Goal: Information Seeking & Learning: Learn about a topic

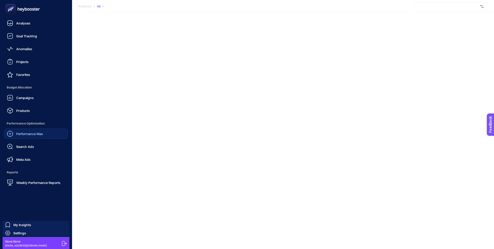
click at [33, 135] on span "Performance Max" at bounding box center [29, 134] width 27 height 4
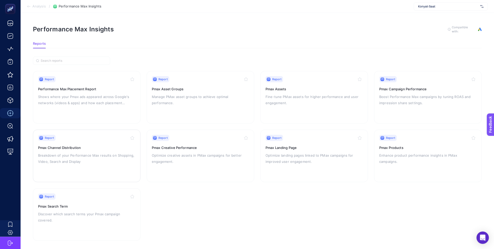
click at [105, 156] on p "Breakdown of your Performance Max results on Shopping, Video, Search and Display" at bounding box center [86, 158] width 97 height 12
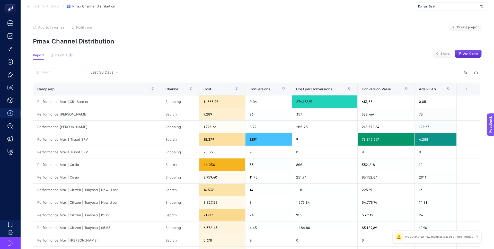
click at [438, 9] on div "Konyalı Saat" at bounding box center [451, 6] width 74 height 8
type input "paraşü"
click at [430, 26] on div "paraşüt" at bounding box center [451, 25] width 74 height 8
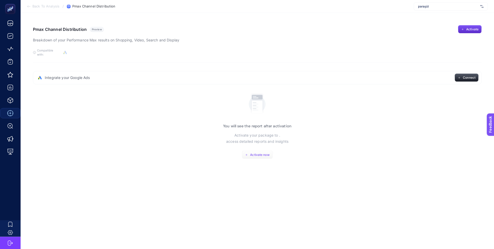
click at [262, 154] on button "Activate now" at bounding box center [257, 155] width 31 height 8
click at [262, 153] on span "Activate now" at bounding box center [259, 155] width 19 height 4
click at [445, 7] on span "paraşüt" at bounding box center [448, 6] width 60 height 4
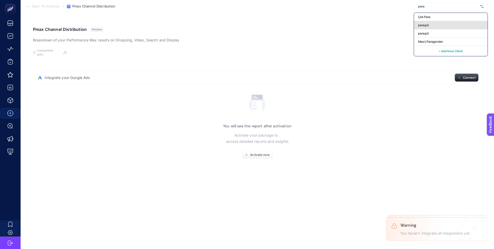
type input "para"
click at [443, 26] on div "paraşüt" at bounding box center [451, 25] width 74 height 8
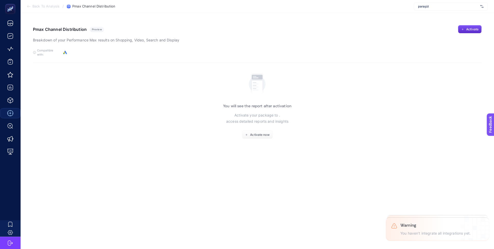
click at [252, 136] on article "Pmax Channel Distribution Preview Breakdown of your Performance Max results on …" at bounding box center [257, 131] width 473 height 236
click at [255, 125] on div "You will see the report after activation Activate your package to . access deta…" at bounding box center [257, 105] width 68 height 68
click at [255, 133] on span "Activate now" at bounding box center [259, 135] width 19 height 4
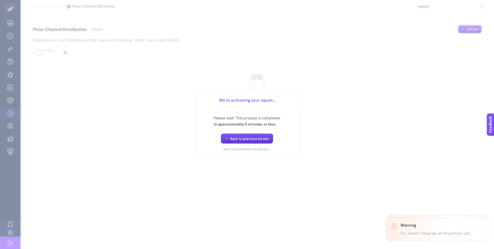
click at [251, 139] on span "Back to previous screen" at bounding box center [249, 139] width 39 height 4
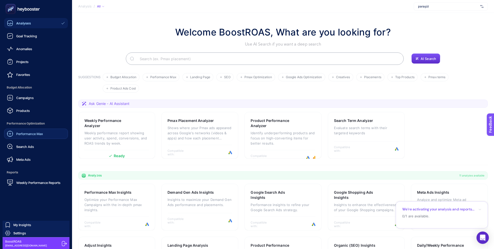
click at [37, 132] on span "Performance Max" at bounding box center [29, 134] width 27 height 4
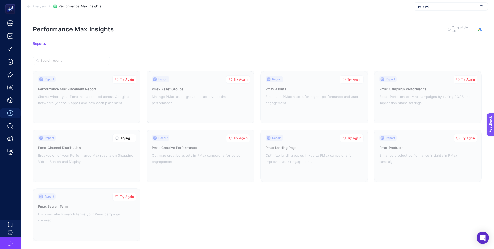
click at [238, 79] on span "Try Again" at bounding box center [241, 79] width 14 height 4
click at [129, 78] on span "Try Again" at bounding box center [127, 79] width 14 height 4
click at [232, 136] on button "Try Again" at bounding box center [238, 138] width 24 height 8
click at [354, 138] on span "Try Again" at bounding box center [354, 138] width 14 height 4
click at [353, 80] on span "Try Again" at bounding box center [354, 79] width 14 height 4
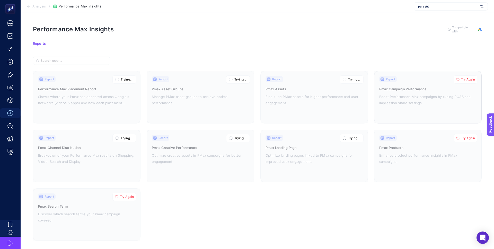
click at [472, 77] on span "Try Again" at bounding box center [468, 79] width 14 height 4
click at [465, 138] on span "Try Again" at bounding box center [468, 138] width 14 height 4
click at [132, 195] on span "Try Again" at bounding box center [127, 197] width 14 height 4
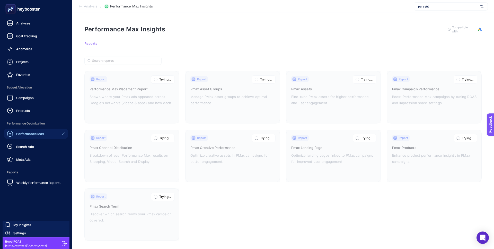
click at [44, 133] on link "Performance Max" at bounding box center [36, 134] width 64 height 10
click at [38, 143] on link "Search Ads" at bounding box center [36, 146] width 64 height 10
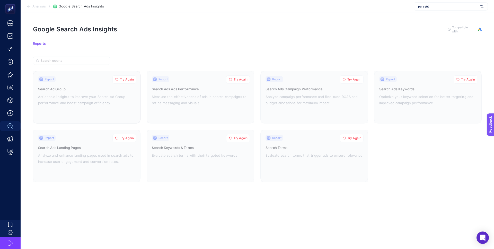
click at [127, 78] on span "Try Again" at bounding box center [127, 79] width 14 height 4
click at [126, 137] on span "Try Again" at bounding box center [127, 138] width 14 height 4
click at [240, 137] on span "Try Again" at bounding box center [241, 138] width 14 height 4
click at [239, 79] on span "Try Again" at bounding box center [241, 79] width 14 height 4
click at [353, 78] on span "Try Again" at bounding box center [354, 79] width 14 height 4
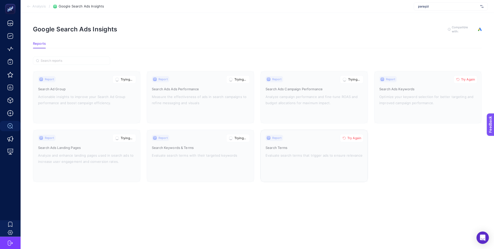
click at [352, 134] on button "Try Again" at bounding box center [352, 138] width 24 height 8
click at [458, 76] on button "Try Again" at bounding box center [465, 79] width 24 height 8
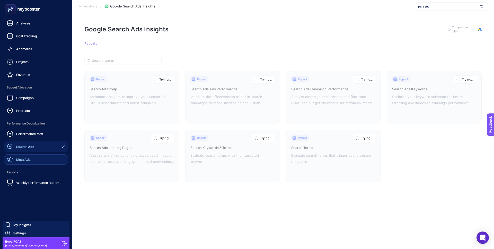
click at [27, 158] on span "Meta Ads" at bounding box center [23, 159] width 14 height 4
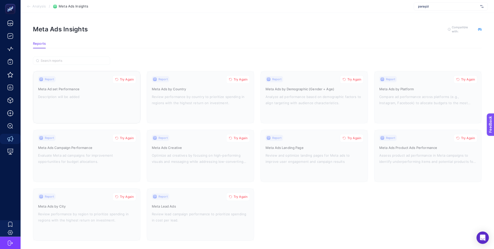
click at [122, 80] on span "Try Again" at bounding box center [127, 79] width 14 height 4
click at [127, 136] on span "Try Again" at bounding box center [127, 138] width 14 height 4
click at [127, 195] on span "Try Again" at bounding box center [127, 197] width 14 height 4
click at [236, 195] on span "Try Again" at bounding box center [241, 197] width 14 height 4
click at [236, 136] on span "Try Again" at bounding box center [241, 138] width 14 height 4
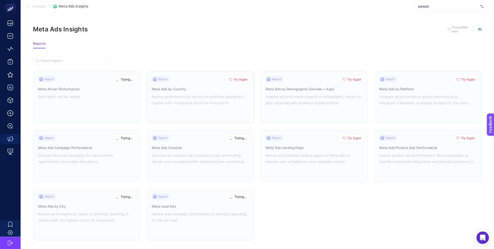
click at [236, 79] on span "Try Again" at bounding box center [241, 79] width 14 height 4
click at [347, 78] on span "Try Again" at bounding box center [354, 79] width 14 height 4
click at [353, 138] on span "Try Again" at bounding box center [354, 138] width 14 height 4
click at [455, 138] on button "Try Again" at bounding box center [465, 138] width 24 height 8
click at [465, 78] on span "Try Again" at bounding box center [468, 79] width 14 height 4
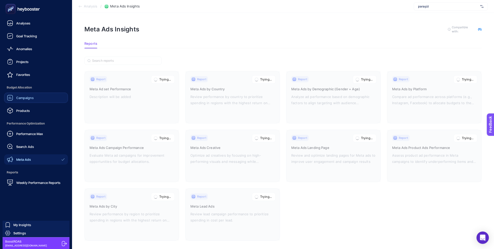
click at [31, 97] on span "Campaigns" at bounding box center [24, 98] width 17 height 4
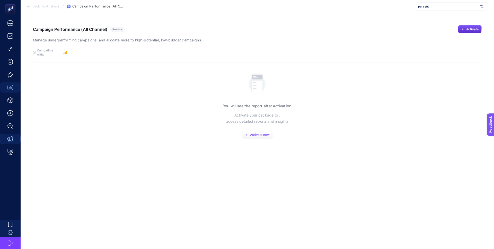
click at [259, 133] on span "Activate now" at bounding box center [259, 135] width 19 height 4
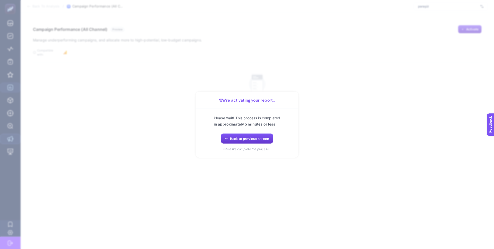
click at [245, 138] on span "Back to previous screen" at bounding box center [249, 139] width 39 height 4
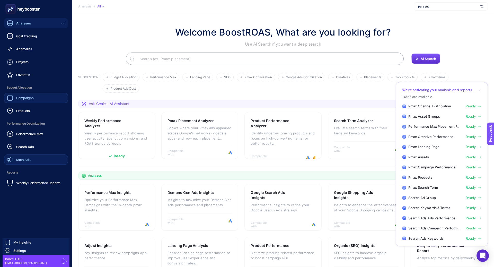
click at [36, 136] on div "Performance Max" at bounding box center [25, 134] width 36 height 6
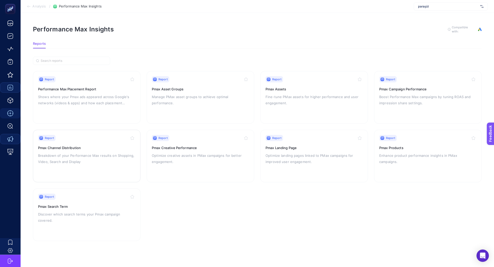
click at [85, 163] on p "Breakdown of your Performance Max results on Shopping, Video, Search and Display" at bounding box center [86, 158] width 97 height 12
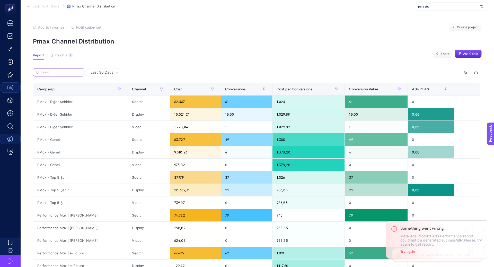
click at [63, 72] on input "Search" at bounding box center [61, 72] width 41 height 4
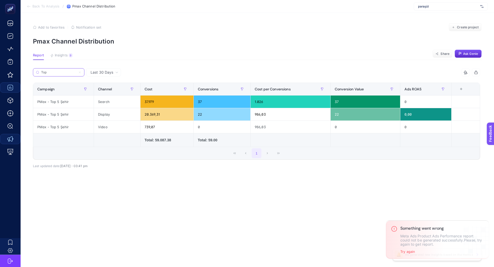
type input "Top"
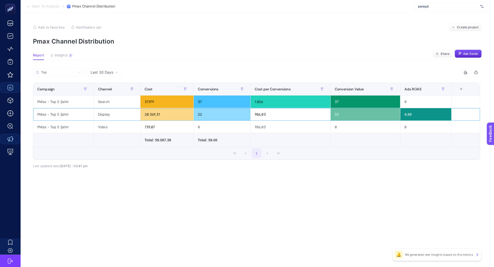
click at [60, 114] on div "PMax - Top 5 Şehir" at bounding box center [63, 114] width 60 height 12
copy tr "PMax - Top 5 Şehir"
click at [101, 74] on span "Last 30 Days" at bounding box center [102, 72] width 23 height 5
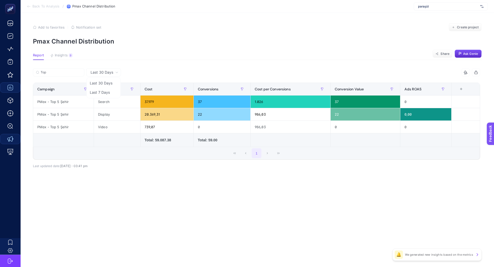
click at [108, 91] on li "Last 7 Days" at bounding box center [104, 92] width 32 height 9
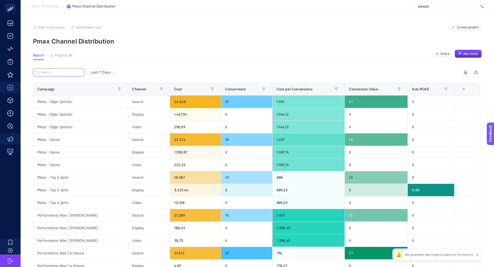
click at [62, 74] on input "Search" at bounding box center [61, 72] width 41 height 4
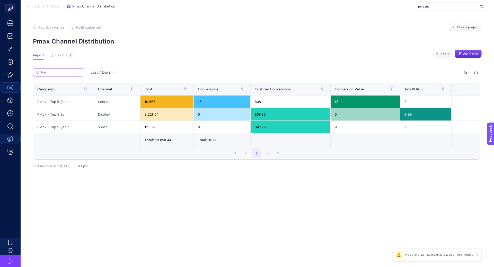
type input "top"
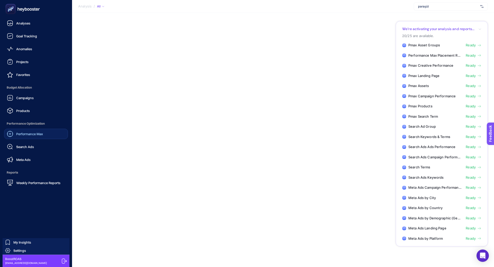
click at [28, 137] on link "Performance Max" at bounding box center [36, 134] width 64 height 10
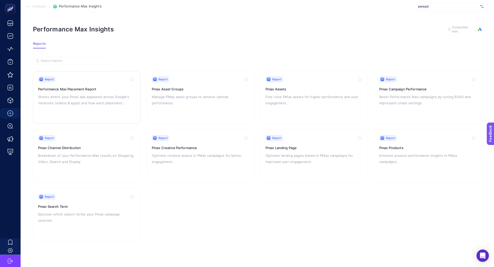
click at [101, 94] on p "Shows where your Pmax ads appeared across Google's networks (videos & apps) and…" at bounding box center [86, 100] width 97 height 12
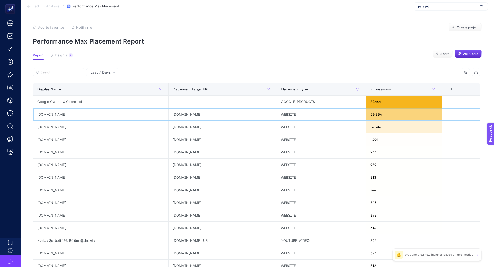
click at [49, 113] on div "sikayetvar.com" at bounding box center [100, 114] width 135 height 12
click at [66, 152] on div "ogrencikariyeri.com" at bounding box center [100, 152] width 135 height 12
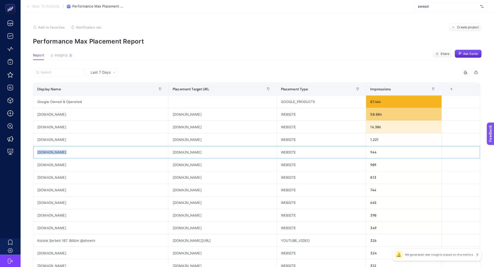
click at [66, 152] on div "ogrencikariyeri.com" at bounding box center [100, 152] width 135 height 12
copy tr "ogrencikariyeri.com"
click at [59, 112] on div "sikayetvar.com" at bounding box center [100, 114] width 135 height 12
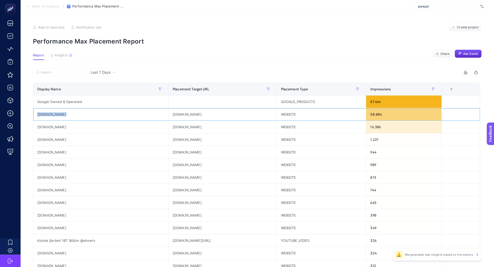
copy tr "sikayetvar.com"
click at [180, 111] on div "sikayetvar.com" at bounding box center [222, 114] width 108 height 12
click at [181, 112] on div "sikayetvar.com" at bounding box center [222, 114] width 108 height 12
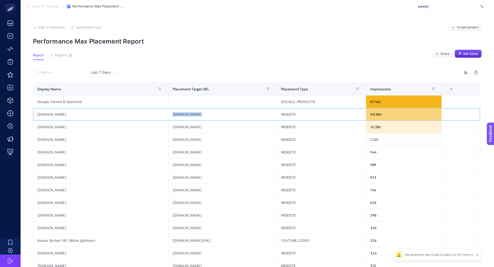
click at [181, 112] on div "sikayetvar.com" at bounding box center [222, 114] width 108 height 12
copy tr "sikayetvar.com"
click at [168, 128] on div "bit.ly" at bounding box center [222, 127] width 108 height 12
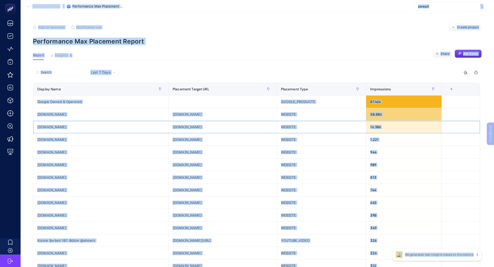
click at [175, 128] on div "bit.ly" at bounding box center [222, 127] width 108 height 12
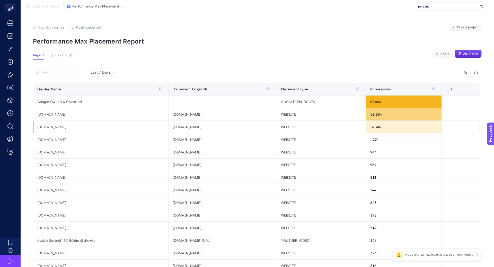
click at [175, 128] on div "bit.ly" at bounding box center [222, 127] width 108 height 12
copy tr "bit.ly"
click at [171, 151] on div "ogrencikariyeri.com" at bounding box center [222, 152] width 108 height 12
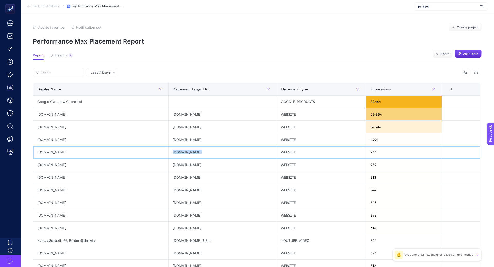
click at [171, 151] on div "ogrencikariyeri.com" at bounding box center [222, 152] width 108 height 12
copy tr "ogrencikariyeri.com"
click at [180, 162] on div "postakodu.com.tr" at bounding box center [222, 164] width 108 height 12
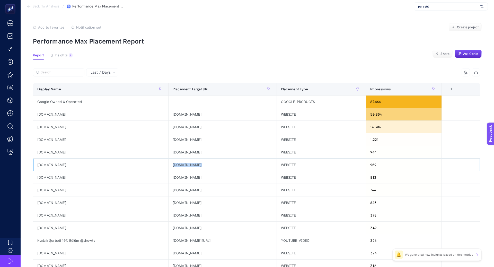
copy tr "postakodu.com.tr"
click at [172, 176] on div "hattusa.club" at bounding box center [222, 177] width 108 height 12
copy tr "hattusa.club"
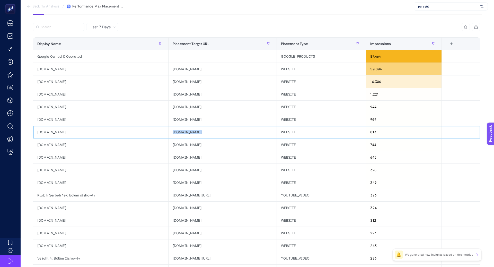
scroll to position [51, 0]
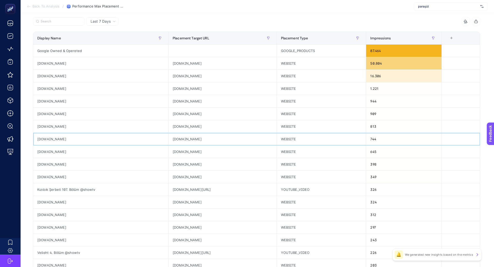
click at [173, 139] on div "apkpure.net" at bounding box center [222, 139] width 108 height 12
copy tr "apkpure.net"
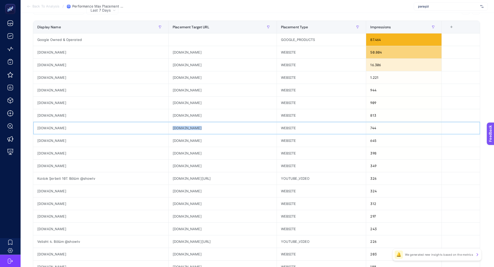
scroll to position [62, 0]
click at [175, 137] on div "lhzl666.com" at bounding box center [222, 140] width 108 height 12
click at [176, 139] on div "lhzl666.com" at bounding box center [222, 140] width 108 height 12
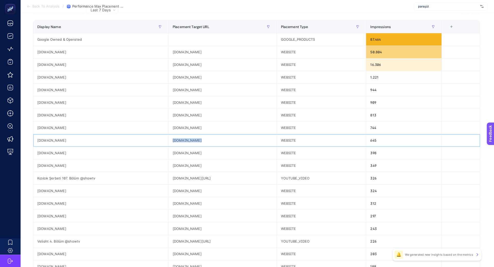
click at [176, 139] on div "lhzl666.com" at bounding box center [222, 140] width 108 height 12
copy tr "lhzl666.com"
click at [192, 151] on div "bussimulatorultimate.com" at bounding box center [222, 153] width 108 height 12
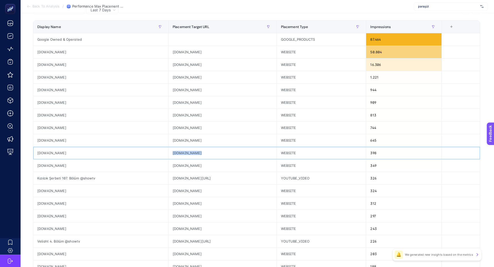
copy tr "bussimulatorultimate.com"
click at [168, 163] on div "t.ly" at bounding box center [222, 165] width 108 height 12
click at [168, 164] on div "t.ly" at bounding box center [222, 165] width 108 height 12
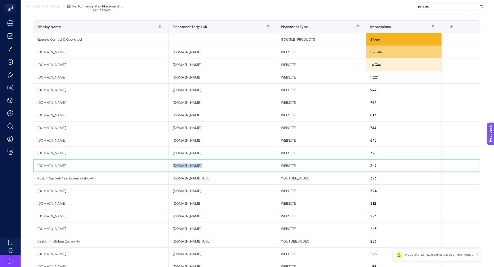
click at [168, 164] on div "t.ly" at bounding box center [222, 165] width 108 height 12
click at [176, 188] on div "tsumods.com" at bounding box center [222, 190] width 108 height 12
click at [173, 203] on div "pdfkitap.gen.tr" at bounding box center [222, 203] width 108 height 12
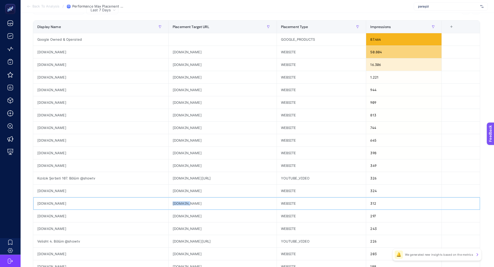
click at [173, 203] on div "pdfkitap.gen.tr" at bounding box center [222, 203] width 108 height 12
click at [176, 214] on div "surveoo.com" at bounding box center [222, 216] width 108 height 12
click at [176, 215] on div "surveoo.com" at bounding box center [222, 216] width 108 height 12
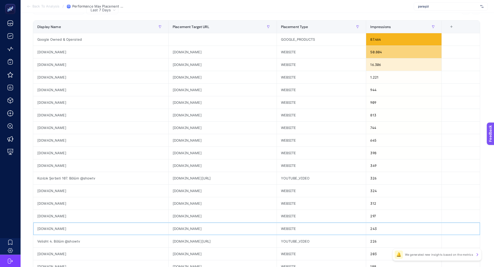
click at [171, 224] on div "ipsw.me" at bounding box center [222, 228] width 108 height 12
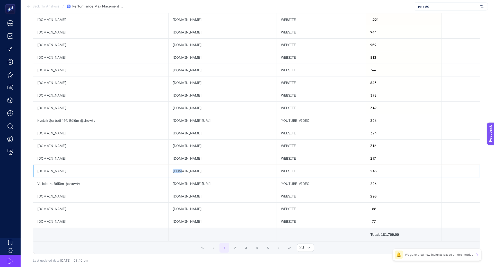
scroll to position [120, 0]
click at [179, 195] on div "mobrog.com" at bounding box center [222, 195] width 108 height 12
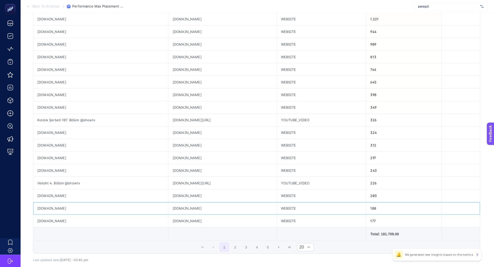
click at [184, 206] on div "blockposters.com" at bounding box center [222, 208] width 108 height 12
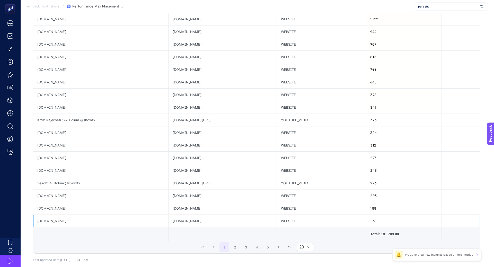
click at [182, 217] on div "webhakim.com" at bounding box center [222, 220] width 108 height 12
click at [237, 243] on button "2" at bounding box center [235, 247] width 10 height 10
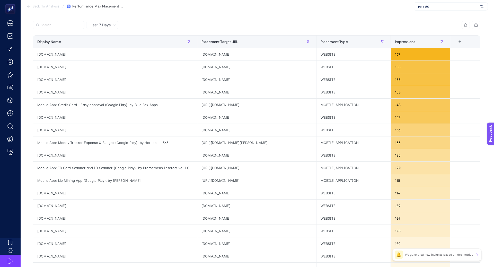
scroll to position [0, 0]
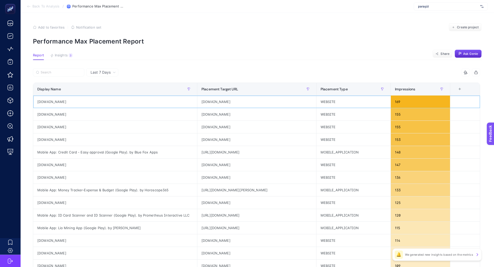
click at [208, 102] on div "searchesstream.com" at bounding box center [256, 101] width 119 height 12
click at [197, 113] on div "resimlink.com" at bounding box center [256, 114] width 119 height 12
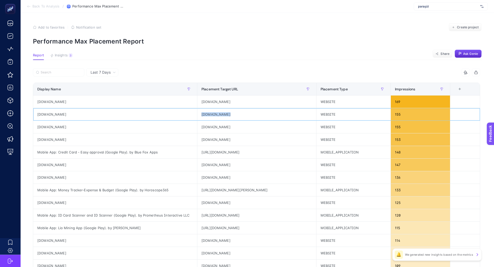
click at [197, 113] on div "resimlink.com" at bounding box center [256, 114] width 119 height 12
click at [202, 125] on div "curiosidadefinancas.com" at bounding box center [256, 127] width 119 height 12
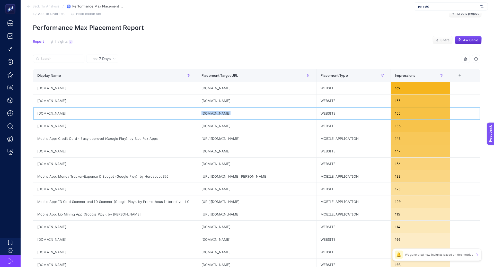
scroll to position [15, 0]
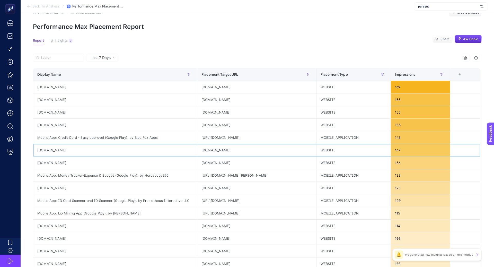
click at [198, 150] on div "fliphtml5.com" at bounding box center [256, 150] width 119 height 12
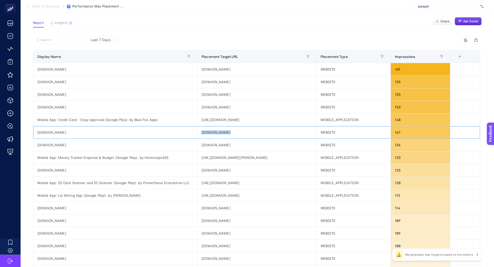
scroll to position [33, 0]
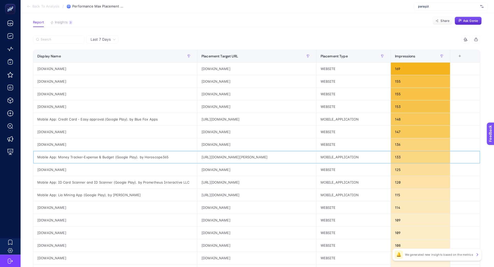
click at [210, 155] on div "https://play.google.com/store/apps/details?id=com.freeman.moneymanager" at bounding box center [256, 157] width 119 height 12
click at [197, 172] on div "uainvest.com.ua" at bounding box center [256, 169] width 119 height 12
click at [197, 169] on div "uainvest.com.ua" at bounding box center [256, 169] width 119 height 12
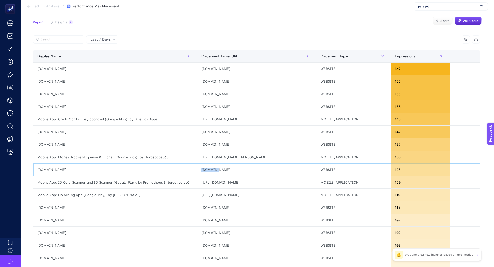
click at [197, 169] on div "uainvest.com.ua" at bounding box center [256, 169] width 119 height 12
click at [213, 181] on div "https://play.google.com/store/apps/details?id=com.crecode.pdfscanner" at bounding box center [256, 182] width 119 height 12
click at [213, 180] on div "https://play.google.com/store/apps/details?id=com.crecode.pdfscanner" at bounding box center [256, 182] width 119 height 12
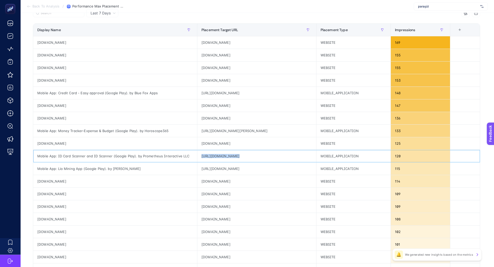
scroll to position [60, 0]
click at [210, 167] on div "https://play.google.com/store/apps/details?id=com.io.liocoinbase" at bounding box center [256, 168] width 119 height 12
click at [197, 180] on div "tamindir.com" at bounding box center [256, 180] width 119 height 12
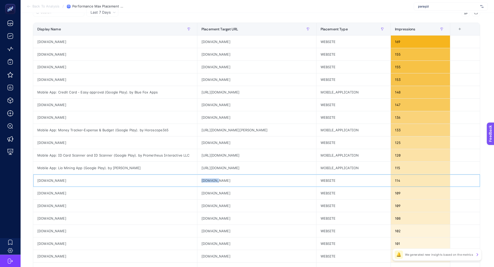
click at [197, 180] on div "tamindir.com" at bounding box center [256, 180] width 119 height 12
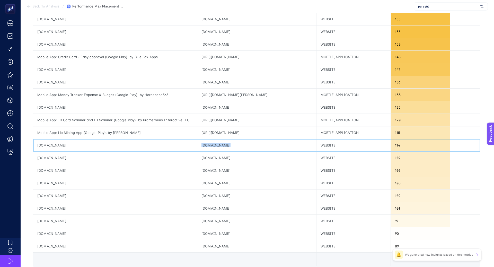
scroll to position [102, 0]
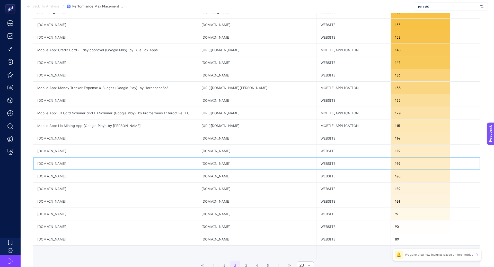
click at [197, 163] on div "k3ki.com" at bounding box center [256, 163] width 119 height 12
click at [197, 162] on div "k3ki.com" at bounding box center [256, 163] width 119 height 12
click at [202, 171] on div "kizlarsoruyor.com" at bounding box center [256, 176] width 119 height 12
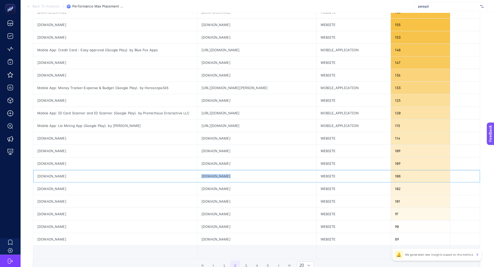
click at [202, 171] on div "kizlarsoruyor.com" at bounding box center [256, 176] width 119 height 12
click at [197, 186] on div "astrokora.com.tr" at bounding box center [256, 188] width 119 height 12
click at [197, 197] on div "gifft.me" at bounding box center [256, 201] width 119 height 12
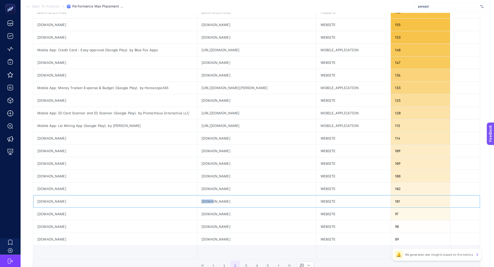
click at [197, 197] on div "gifft.me" at bounding box center [256, 201] width 119 height 12
click at [197, 201] on div "gifft.me" at bounding box center [256, 201] width 119 height 12
click at [197, 212] on div "icr5.com" at bounding box center [256, 214] width 119 height 12
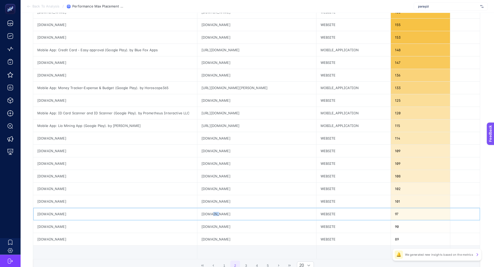
click at [197, 212] on div "icr5.com" at bounding box center [256, 214] width 119 height 12
click at [197, 237] on div "colnect.com" at bounding box center [256, 239] width 119 height 12
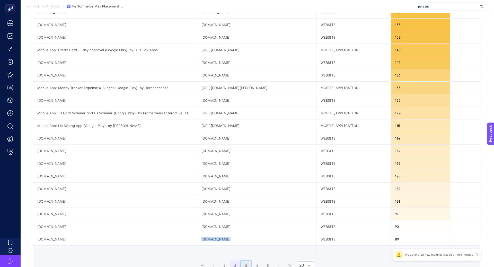
click at [246, 262] on button "3" at bounding box center [246, 265] width 10 height 10
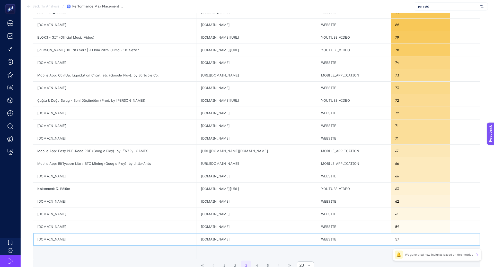
click at [199, 237] on div "surveylama.com" at bounding box center [257, 239] width 120 height 12
click at [197, 212] on div "tiktokio.com" at bounding box center [257, 214] width 120 height 12
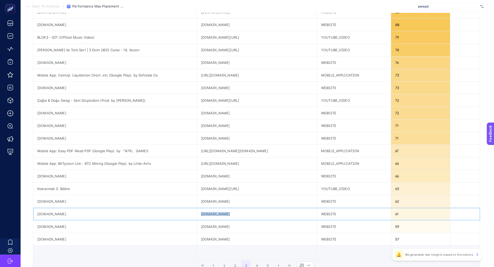
click at [197, 212] on div "tiktokio.com" at bounding box center [257, 214] width 120 height 12
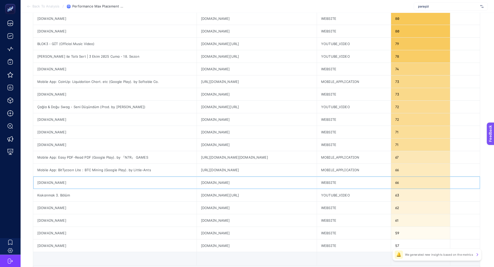
click at [197, 178] on div "zedge.net" at bounding box center [257, 182] width 120 height 12
click at [190, 172] on div at bounding box center [190, 172] width 0 height 0
click at [120, 171] on div "Mobile App: BitTycoon Lite：BTC Mining (Google Play). by Little-Ants" at bounding box center [114, 170] width 163 height 12
click at [198, 144] on div "ehliyetim.net" at bounding box center [257, 144] width 120 height 12
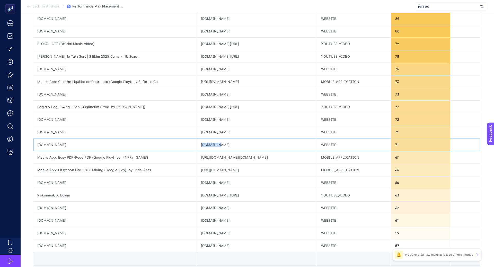
click at [198, 144] on div "ehliyetim.net" at bounding box center [257, 144] width 120 height 12
click at [197, 130] on div "firmaplatformu.com" at bounding box center [257, 132] width 120 height 12
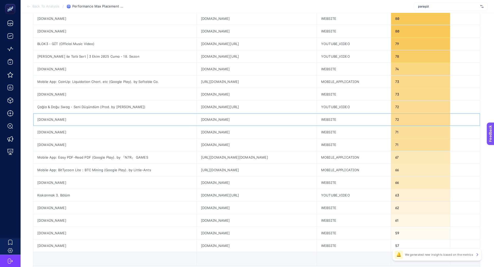
click at [197, 119] on div "udfdonustur.com" at bounding box center [257, 119] width 120 height 12
click at [197, 93] on div "futureme.org" at bounding box center [257, 94] width 120 height 12
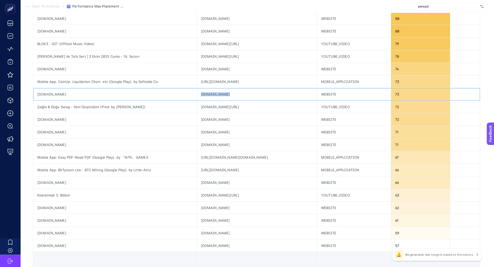
click at [197, 93] on div "futureme.org" at bounding box center [257, 94] width 120 height 12
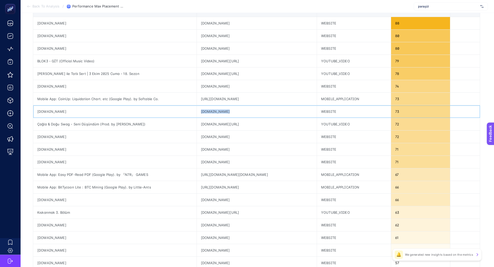
scroll to position [78, 0]
click at [206, 86] on div "online-video-cutter.com" at bounding box center [257, 87] width 120 height 12
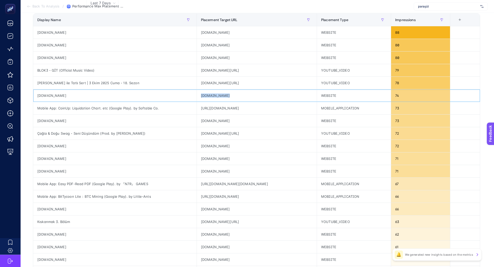
scroll to position [68, 0]
click at [202, 71] on div "youtube.com/video/JWLWczFtCag" at bounding box center [257, 71] width 120 height 12
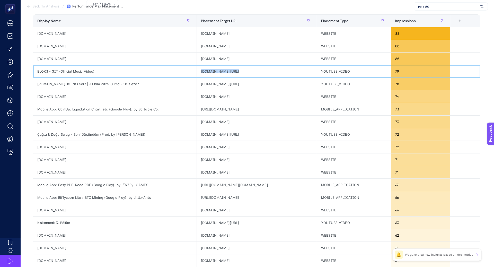
click at [202, 71] on div "youtube.com/video/JWLWczFtCag" at bounding box center [257, 71] width 120 height 12
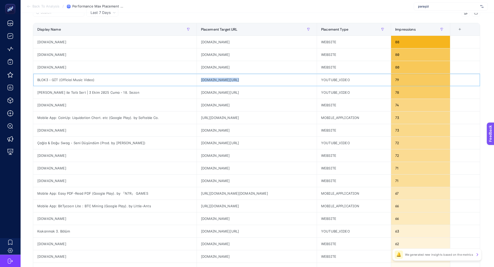
scroll to position [60, 0]
click at [201, 55] on div "gadgetsapps.com" at bounding box center [257, 54] width 120 height 12
click at [206, 43] on div "maquininha.com.br" at bounding box center [257, 41] width 120 height 12
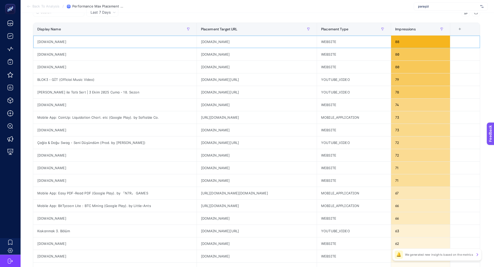
click at [206, 43] on div "maquininha.com.br" at bounding box center [257, 41] width 120 height 12
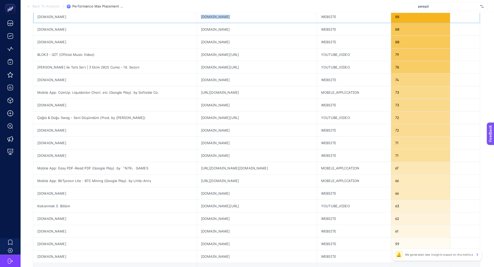
scroll to position [146, 0]
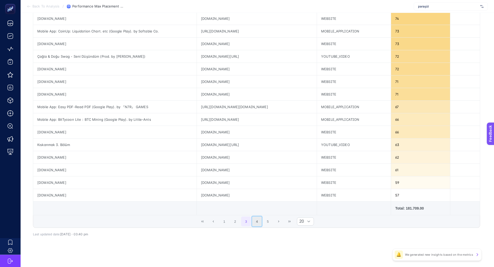
click at [257, 216] on button "4" at bounding box center [257, 221] width 10 height 10
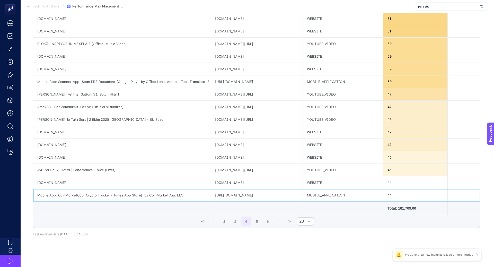
click at [220, 193] on div "https://itunes.apple.com/us/app/id1282107098" at bounding box center [257, 195] width 92 height 12
click at [211, 180] on div "mynet.com" at bounding box center [257, 182] width 92 height 12
click at [211, 168] on div "youtube.com/video/r1yG1aG7BVc" at bounding box center [257, 170] width 92 height 12
click at [211, 153] on div "listeninenglish.com" at bounding box center [257, 157] width 92 height 12
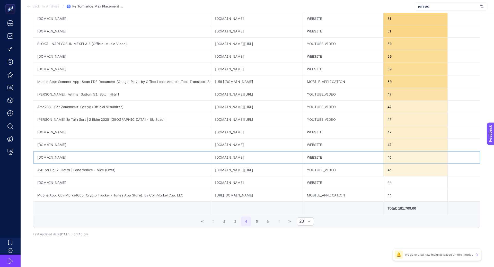
click at [199, 146] on div at bounding box center [199, 146] width 0 height 0
click at [211, 156] on div "listeninenglish.com" at bounding box center [257, 157] width 92 height 12
click at [211, 142] on div "worldpostalcode.com" at bounding box center [257, 144] width 92 height 12
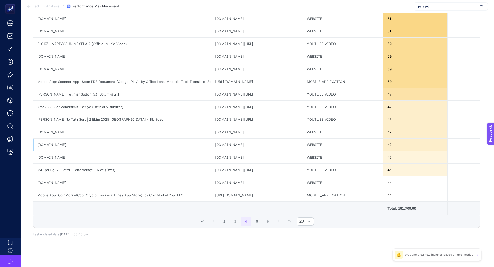
click at [211, 142] on div "worldpostalcode.com" at bounding box center [257, 144] width 92 height 12
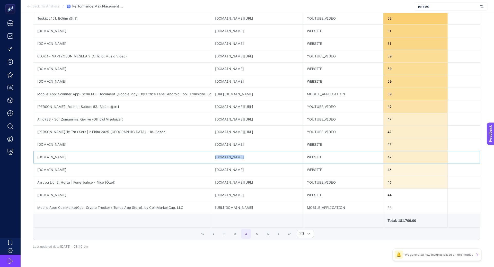
scroll to position [129, 0]
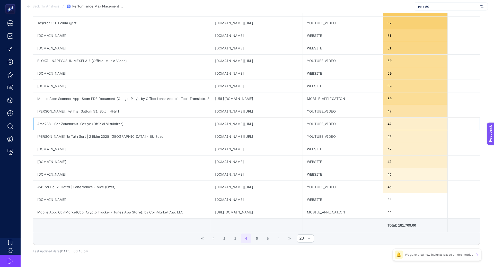
click at [211, 122] on div "youtube.com/video/EQBVjwXZ7GY" at bounding box center [257, 124] width 92 height 12
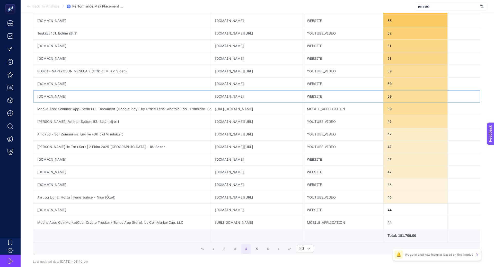
click at [211, 97] on div "dailyvibesource.com" at bounding box center [257, 96] width 92 height 12
click at [211, 84] on div "postakodu.gen.tr" at bounding box center [257, 83] width 92 height 12
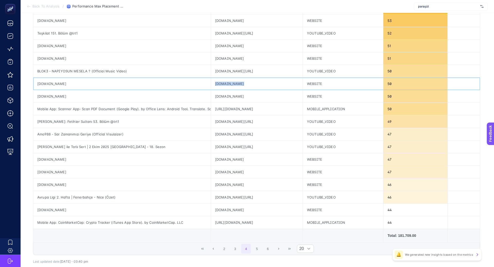
click at [211, 84] on div "postakodu.gen.tr" at bounding box center [257, 83] width 92 height 12
click at [211, 60] on div "trucksimulatorultimate.net" at bounding box center [257, 58] width 92 height 12
click at [211, 67] on div "youtube.com/video/_JfRAe4fbEE" at bounding box center [257, 71] width 92 height 12
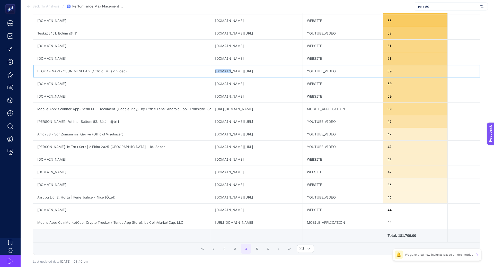
click at [211, 67] on div "youtube.com/video/_JfRAe4fbEE" at bounding box center [257, 71] width 92 height 12
click at [225, 69] on div "youtube.com/video/_JfRAe4fbEE" at bounding box center [257, 71] width 92 height 12
click at [211, 48] on div "scorelenders.com" at bounding box center [257, 46] width 92 height 12
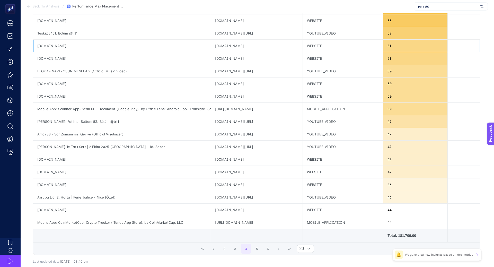
click at [211, 47] on div "scorelenders.com" at bounding box center [257, 46] width 92 height 12
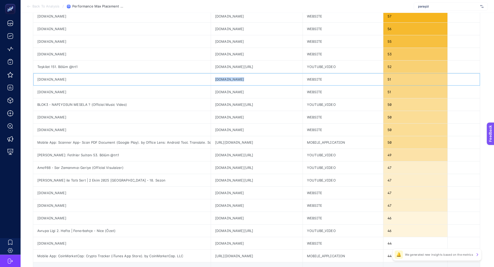
scroll to position [86, 0]
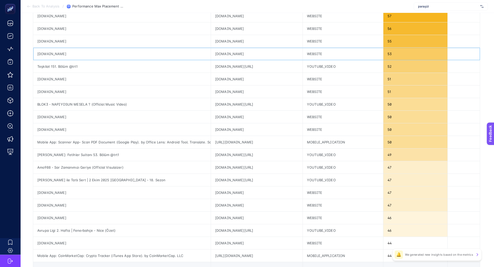
click at [211, 57] on div "gardrops.com" at bounding box center [257, 54] width 92 height 12
click at [211, 52] on div "gardrops.com" at bounding box center [257, 54] width 92 height 12
click at [211, 29] on div "aeroinsta.app" at bounding box center [257, 28] width 92 height 12
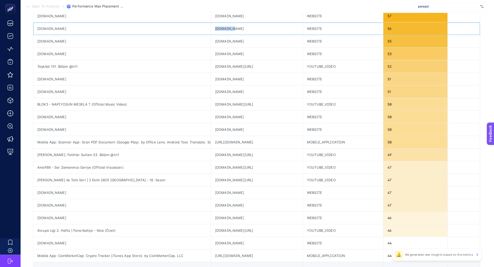
click at [211, 29] on div "aeroinsta.app" at bounding box center [257, 28] width 92 height 12
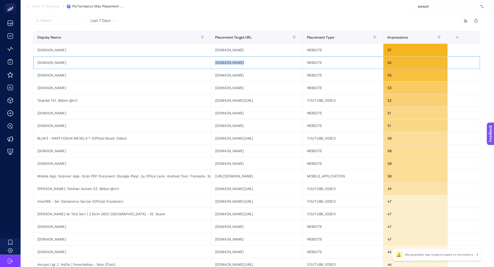
scroll to position [46, 0]
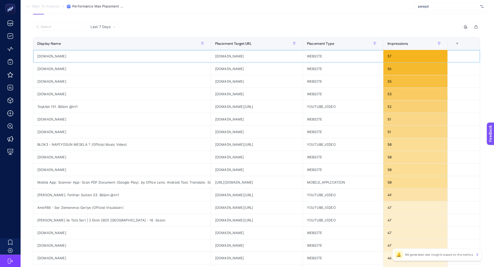
click at [211, 55] on div "youthall.com" at bounding box center [257, 56] width 92 height 12
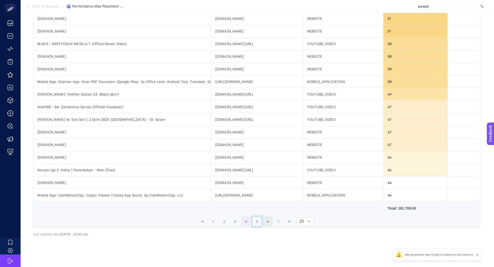
click at [255, 219] on button "5" at bounding box center [257, 221] width 10 height 10
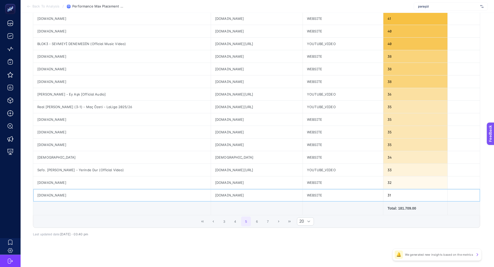
click at [211, 194] on div "thopquiz.com" at bounding box center [257, 195] width 92 height 12
click at [211, 193] on div "thopquiz.com" at bounding box center [257, 195] width 92 height 12
click at [211, 180] on div "tradingeconomics.com" at bounding box center [257, 182] width 92 height 12
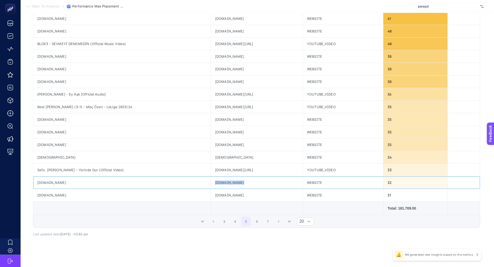
click at [211, 180] on div "tradingeconomics.com" at bounding box center [257, 182] width 92 height 12
click at [211, 156] on div "nisanyanyeradlari.com" at bounding box center [257, 157] width 92 height 12
click at [211, 155] on div "nisanyanyeradlari.com" at bounding box center [257, 157] width 92 height 12
click at [211, 129] on div "idphoto4you.com" at bounding box center [257, 132] width 92 height 12
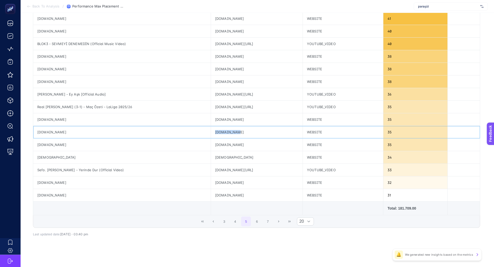
click at [211, 130] on div "idphoto4you.com" at bounding box center [257, 132] width 92 height 12
click at [211, 118] on div "wunderkiddy.com" at bounding box center [257, 119] width 92 height 12
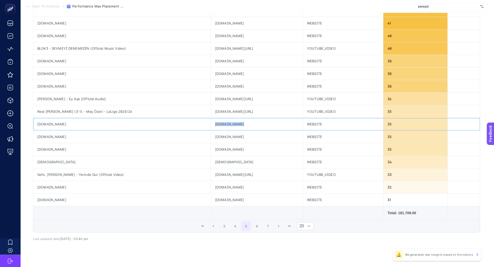
scroll to position [140, 0]
click at [211, 76] on div "ttsmp3.com" at bounding box center [257, 74] width 92 height 12
click at [211, 85] on div "breaktudoawards.com" at bounding box center [257, 87] width 92 height 12
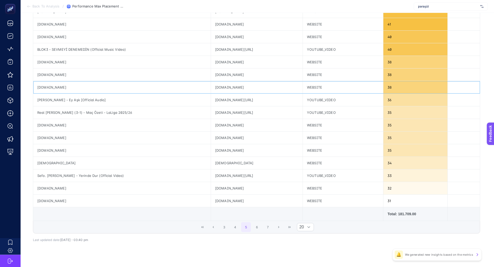
click at [211, 85] on div "breaktudoawards.com" at bounding box center [257, 87] width 92 height 12
click at [211, 100] on div "youtube.com/video/rYJjgfCfBOU" at bounding box center [257, 100] width 92 height 12
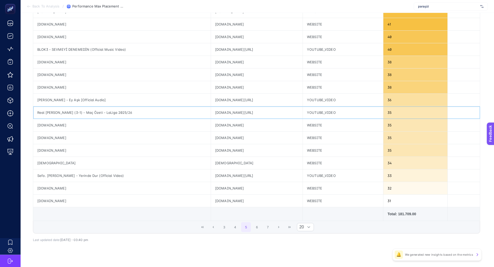
click at [216, 111] on div "youtube.com/video/NPy5yA1WKoM" at bounding box center [257, 112] width 92 height 12
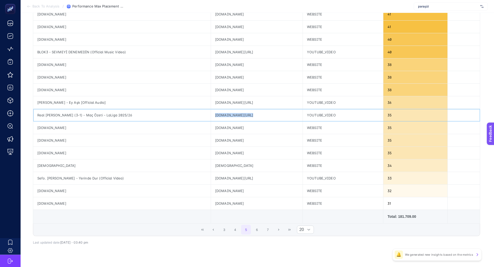
scroll to position [137, 0]
click at [211, 78] on div "ttsmp3.com" at bounding box center [257, 78] width 92 height 12
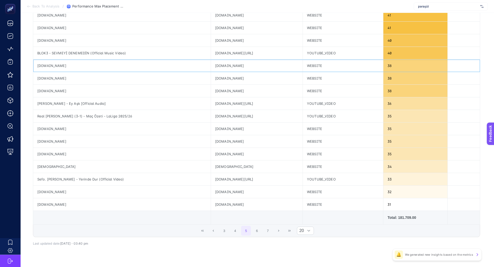
click at [211, 67] on div "xiaomitime.com" at bounding box center [257, 65] width 92 height 12
click at [211, 62] on div "xiaomitime.com" at bounding box center [257, 65] width 92 height 12
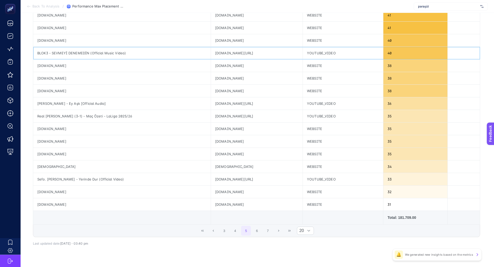
click at [211, 52] on div "youtube.com/video/n7iuaTlGbd4" at bounding box center [257, 53] width 92 height 12
click at [211, 35] on div "ecoustics.com" at bounding box center [257, 40] width 92 height 12
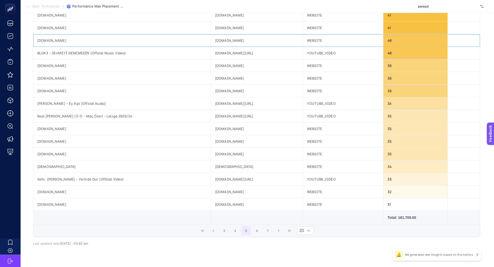
click at [211, 39] on div "ecoustics.com" at bounding box center [257, 40] width 92 height 12
click at [211, 28] on div "gencizbiz.org" at bounding box center [257, 28] width 92 height 12
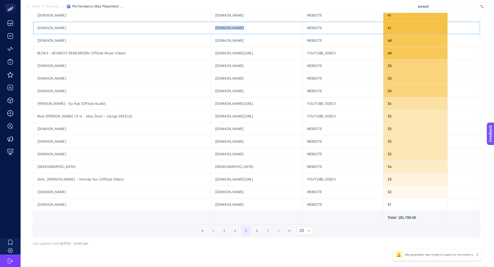
click at [211, 28] on div "gencizbiz.org" at bounding box center [257, 28] width 92 height 12
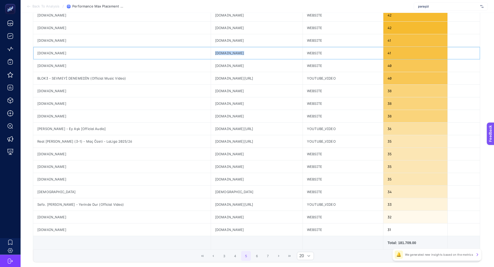
scroll to position [108, 0]
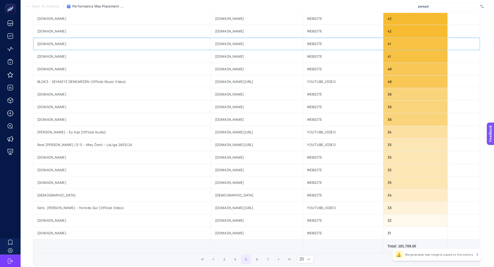
click at [211, 42] on div "letemsvetemapplem.eu" at bounding box center [257, 44] width 92 height 12
click at [211, 32] on div "uhmegle.com" at bounding box center [257, 31] width 92 height 12
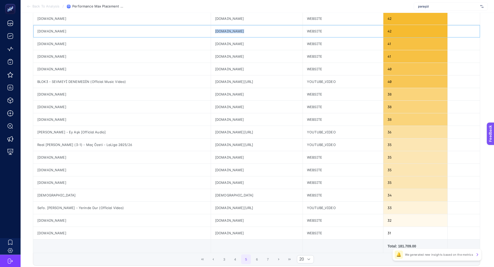
click at [211, 32] on div "uhmegle.com" at bounding box center [257, 31] width 92 height 12
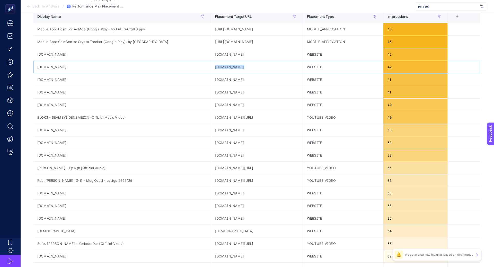
scroll to position [66, 0]
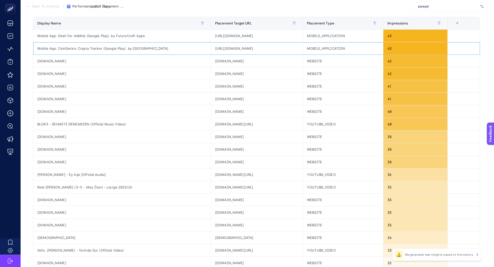
click at [212, 48] on div "https://play.google.com/store/apps/details?id=com.coingecko.coingeckoapp" at bounding box center [257, 48] width 92 height 12
click at [211, 35] on div "https://play.google.com/store/apps/details?id=com.ads.earning" at bounding box center [257, 36] width 92 height 12
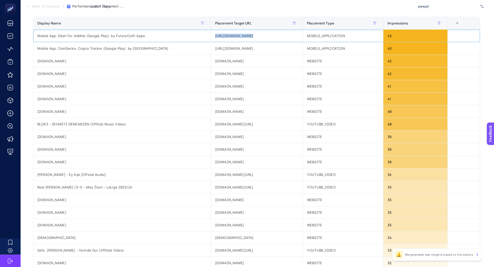
click at [211, 35] on div "https://play.google.com/store/apps/details?id=com.ads.earning" at bounding box center [257, 36] width 92 height 12
